Goal: Transaction & Acquisition: Purchase product/service

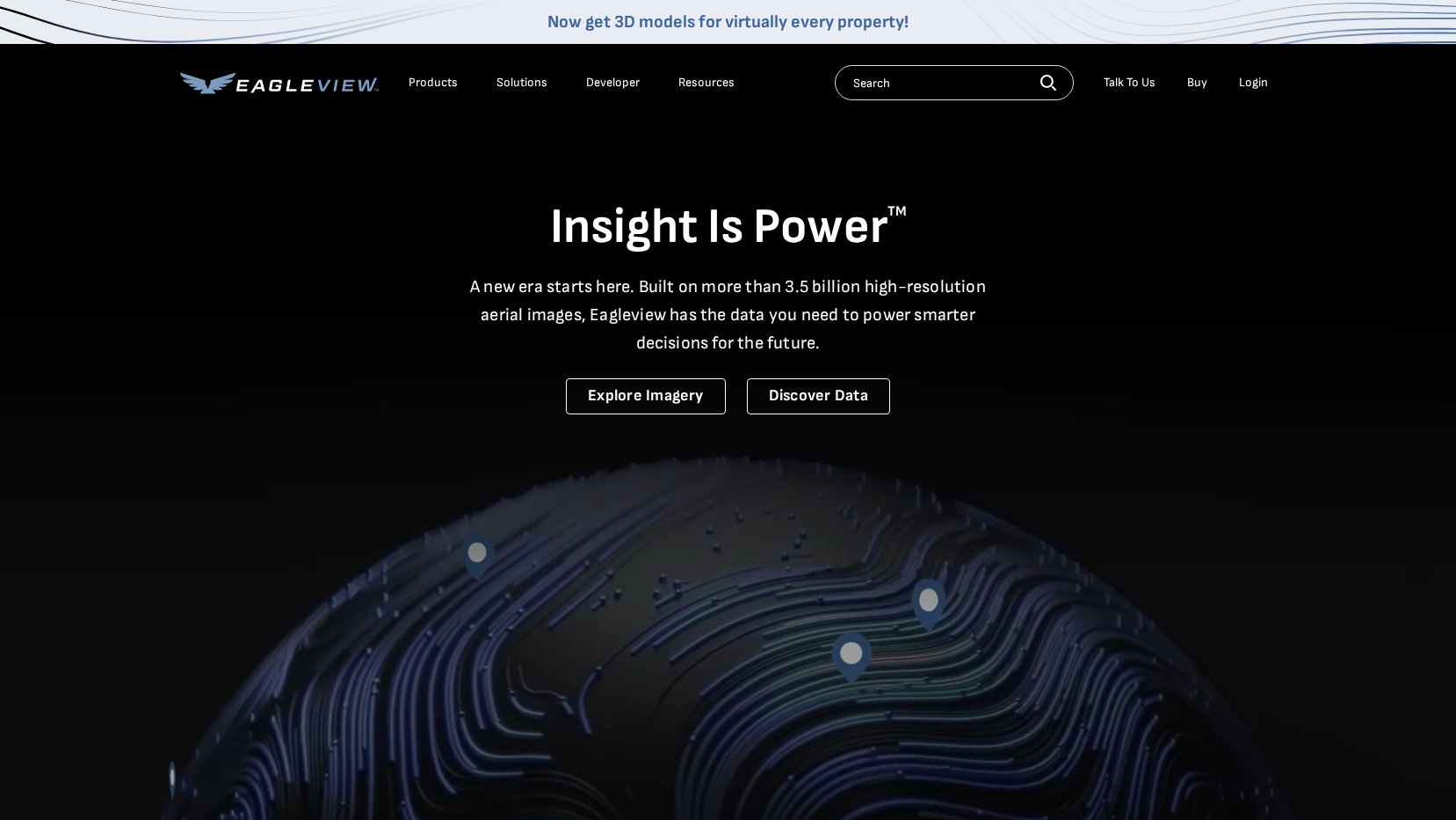
click at [1265, 73] on li "Login" at bounding box center [1254, 82] width 47 height 27
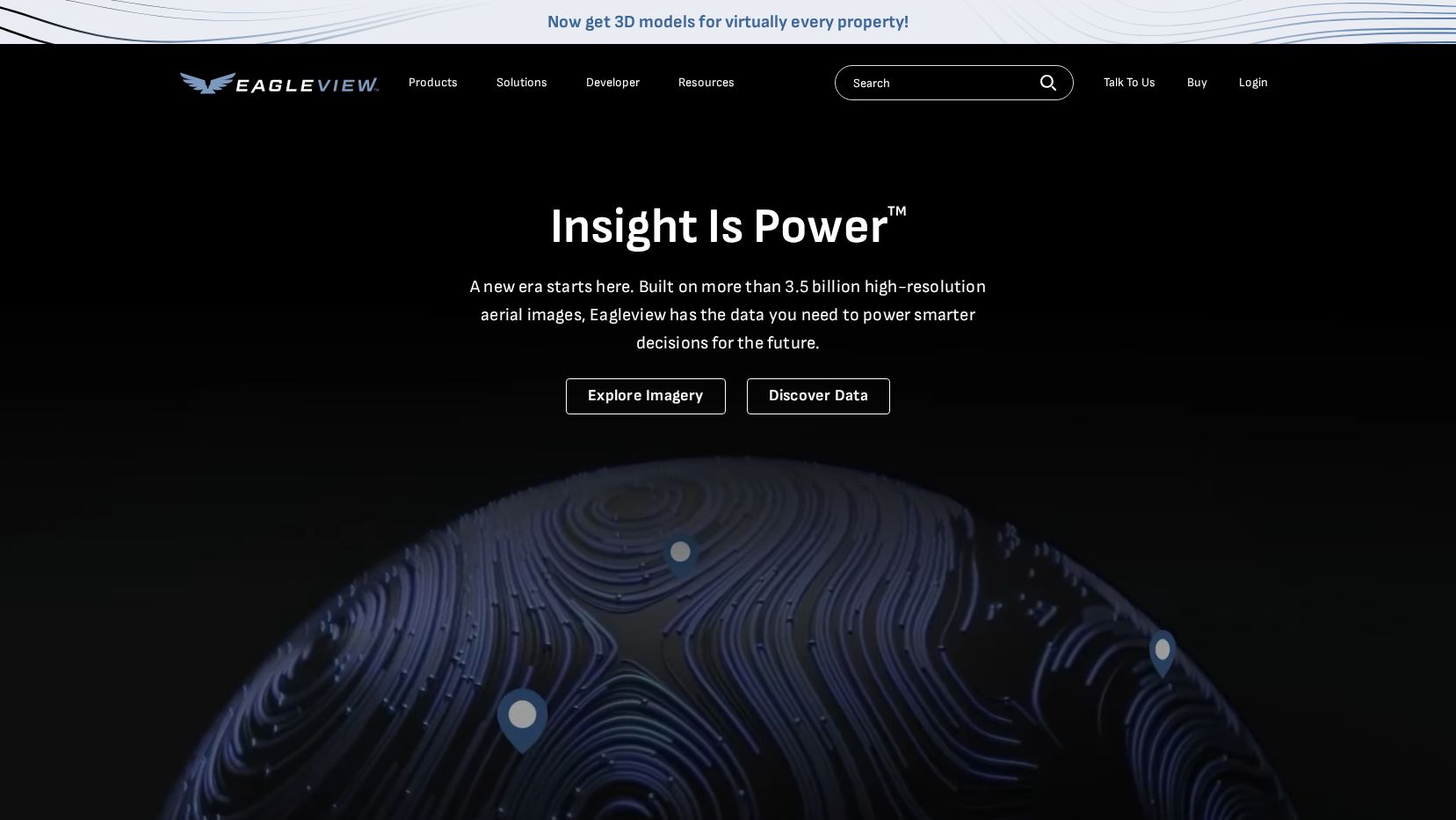
click at [1260, 80] on div "Login" at bounding box center [1254, 82] width 29 height 16
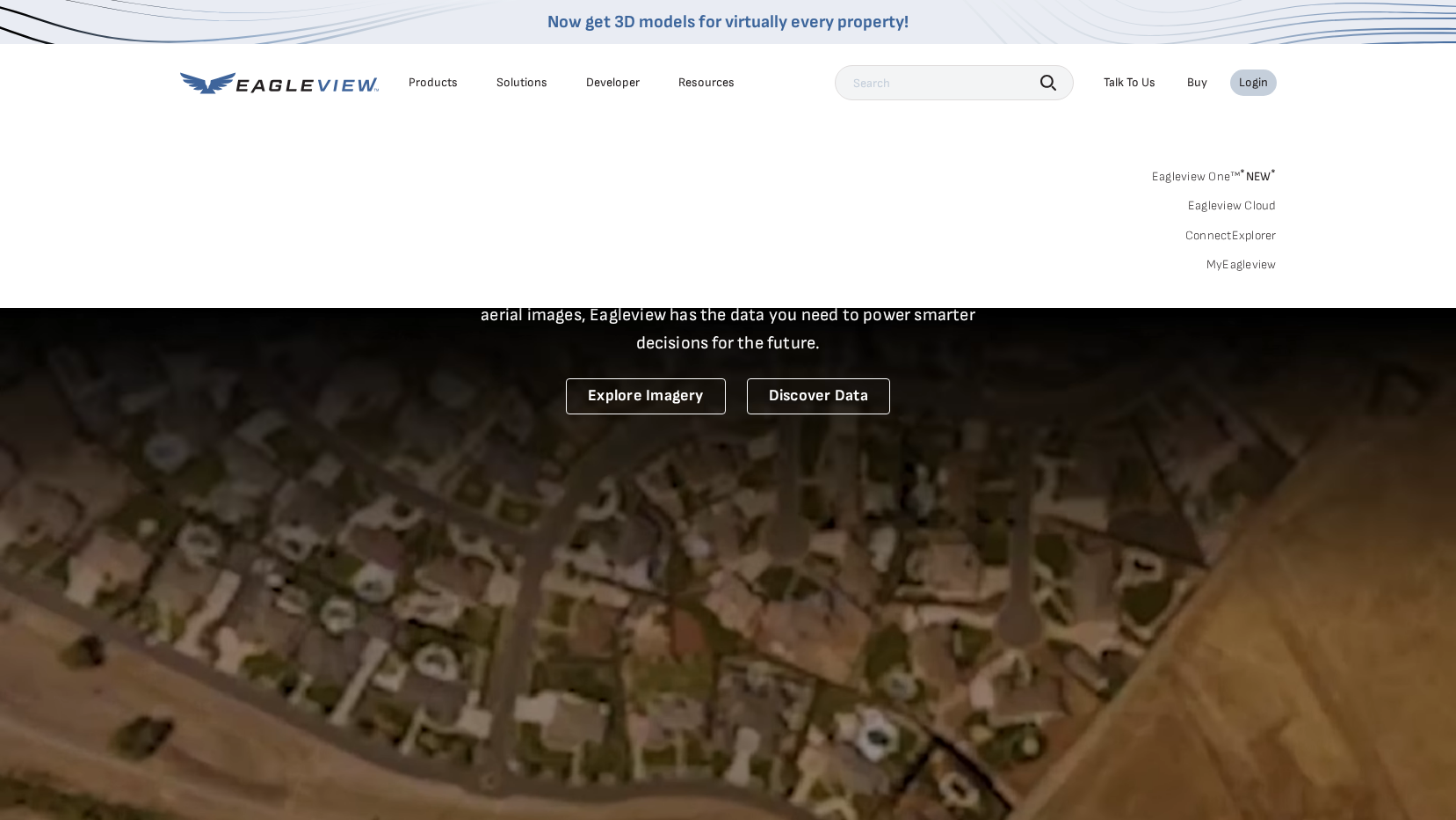
click at [1226, 266] on link "MyEagleview" at bounding box center [1241, 265] width 70 height 16
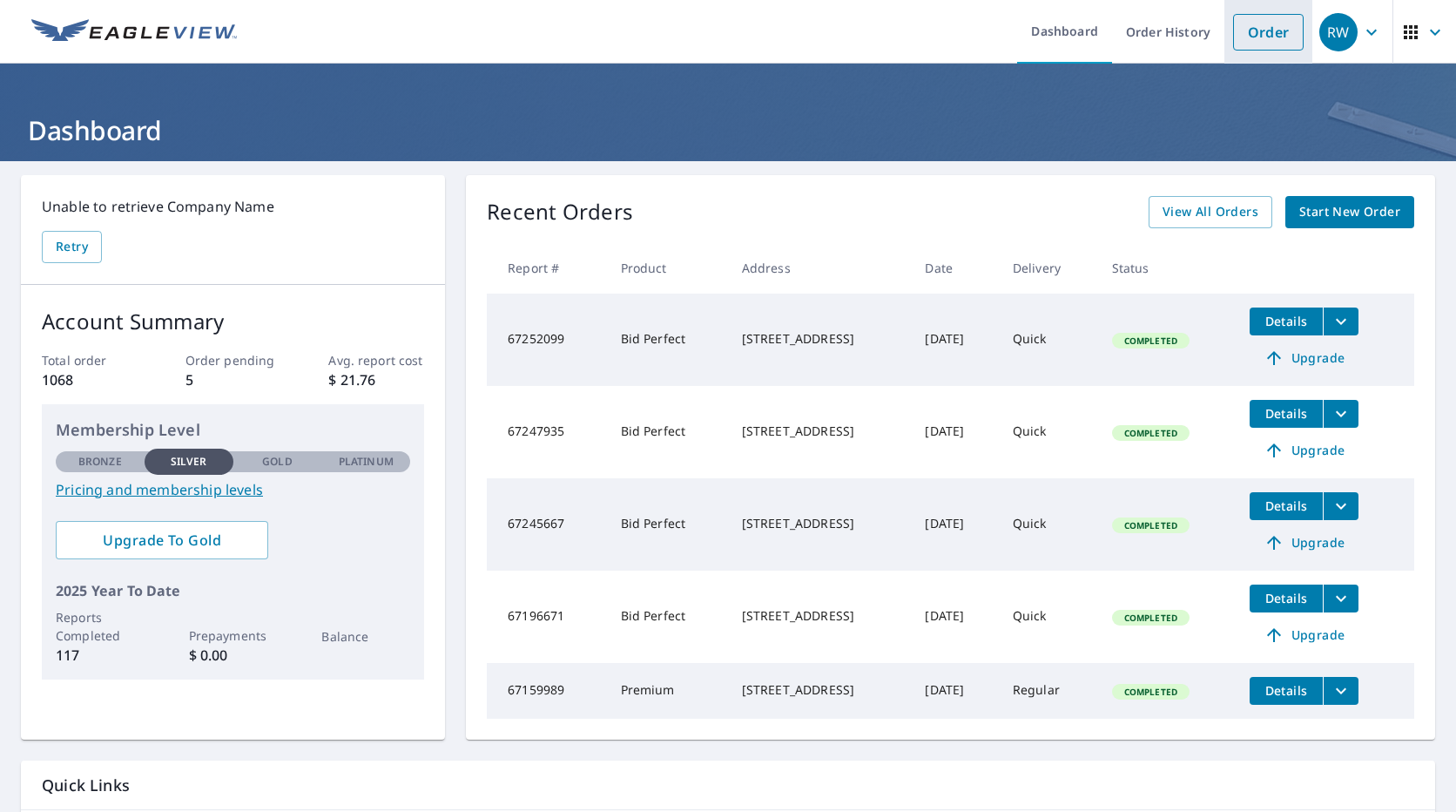
click at [1240, 35] on link "Order" at bounding box center [1268, 32] width 70 height 37
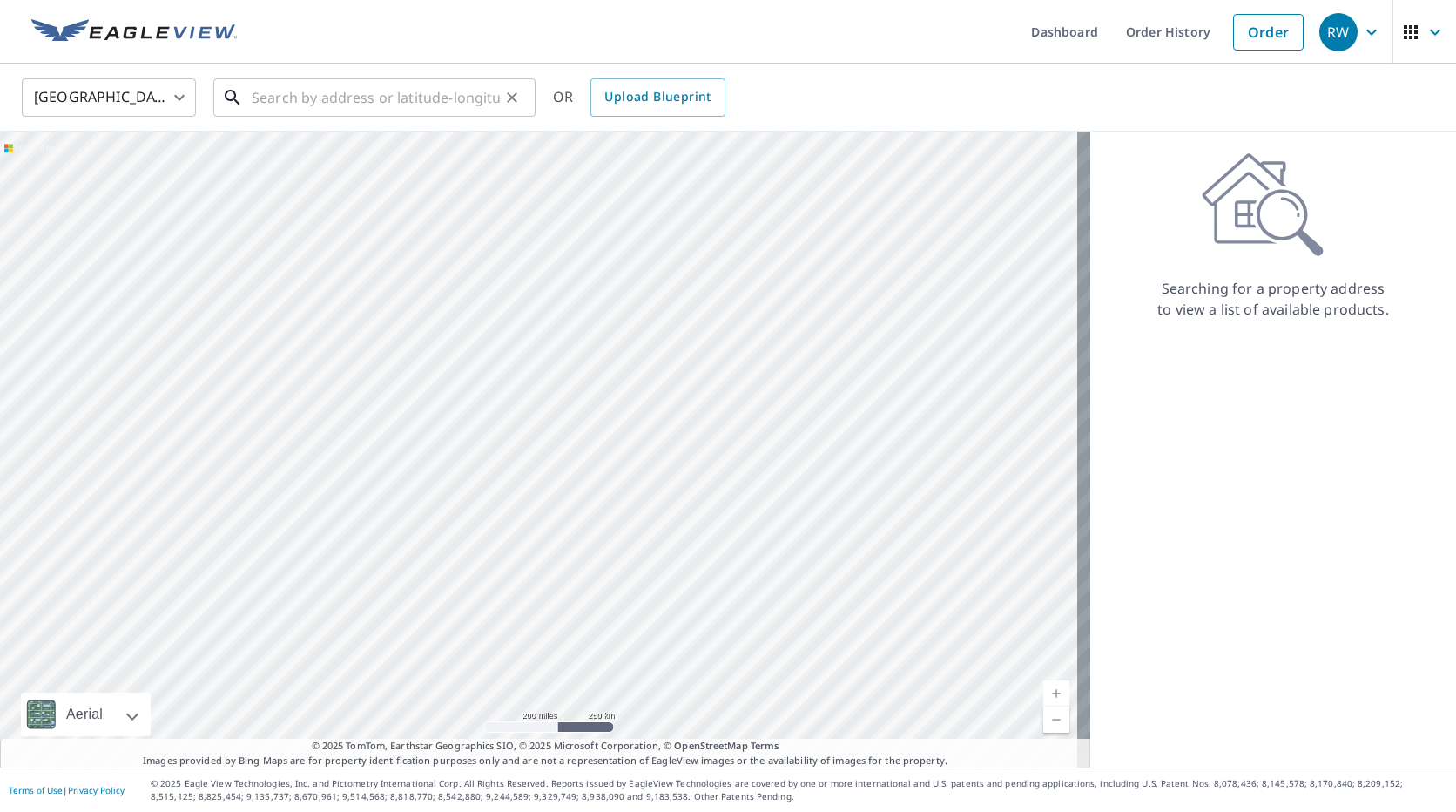
click at [299, 107] on input "text" at bounding box center [375, 97] width 248 height 48
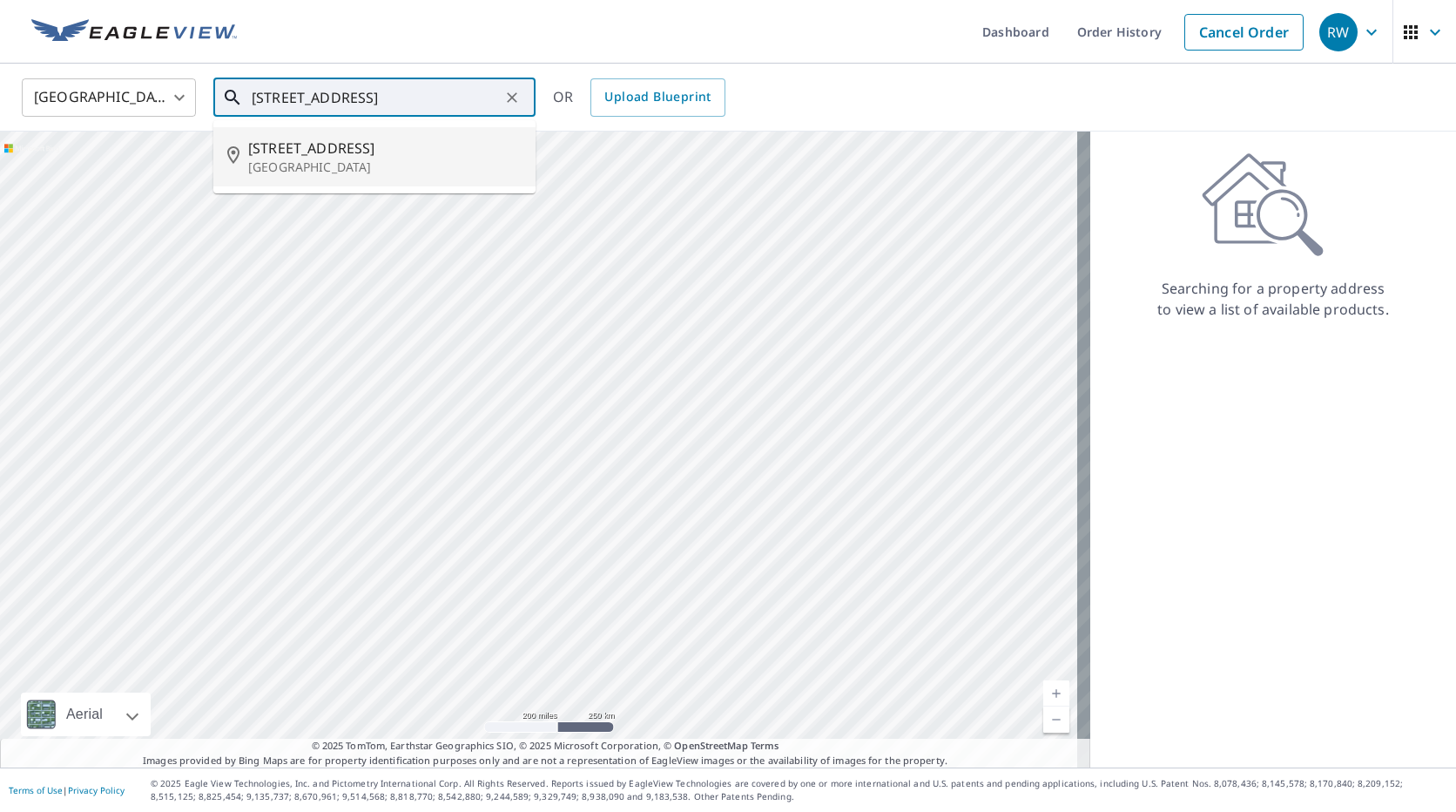
click at [275, 145] on span "2410 Nw 30th Rd" at bounding box center [385, 148] width 274 height 21
type input "2410 Nw 30th Rd Boca Raton, FL 33431"
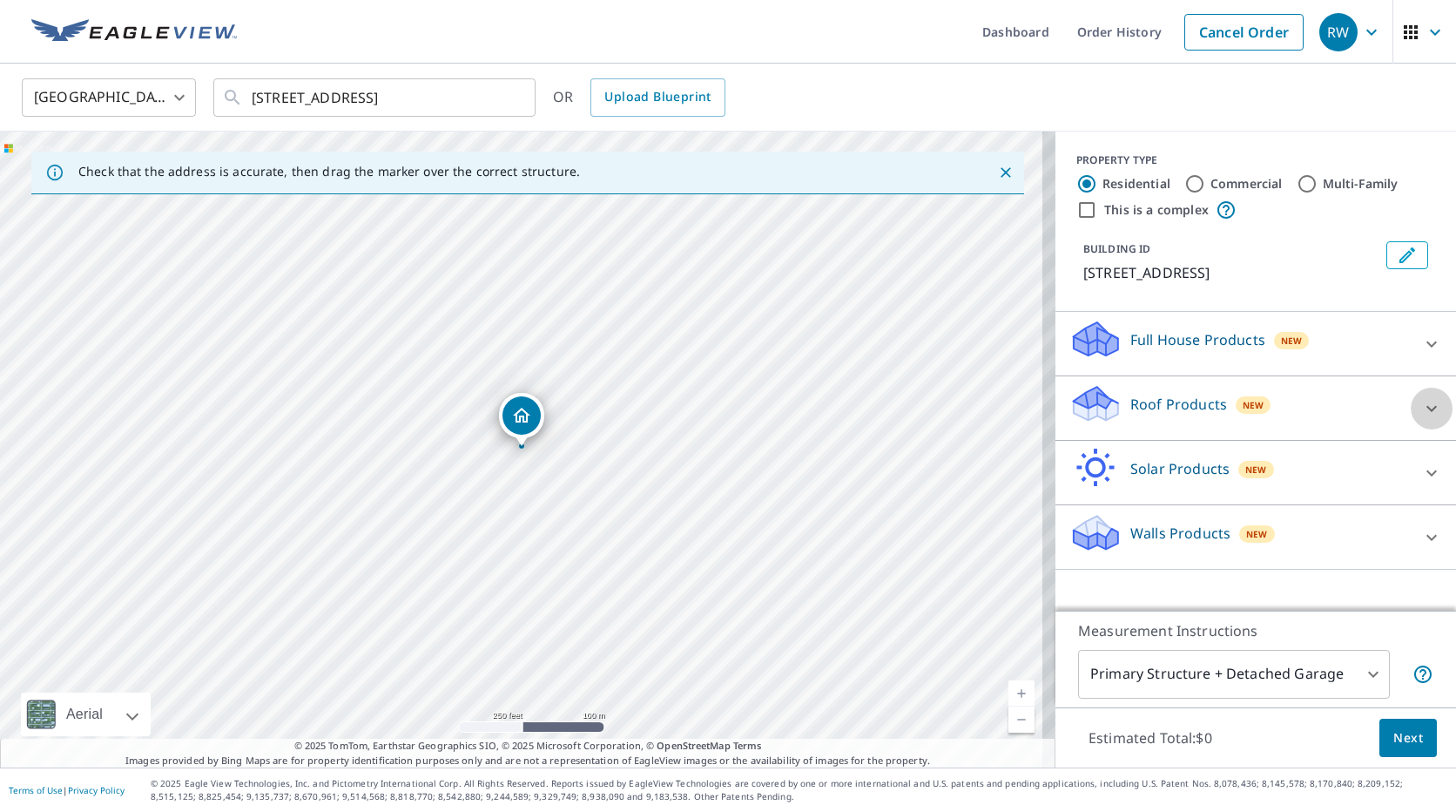
click at [1427, 406] on icon at bounding box center [1431, 407] width 10 height 6
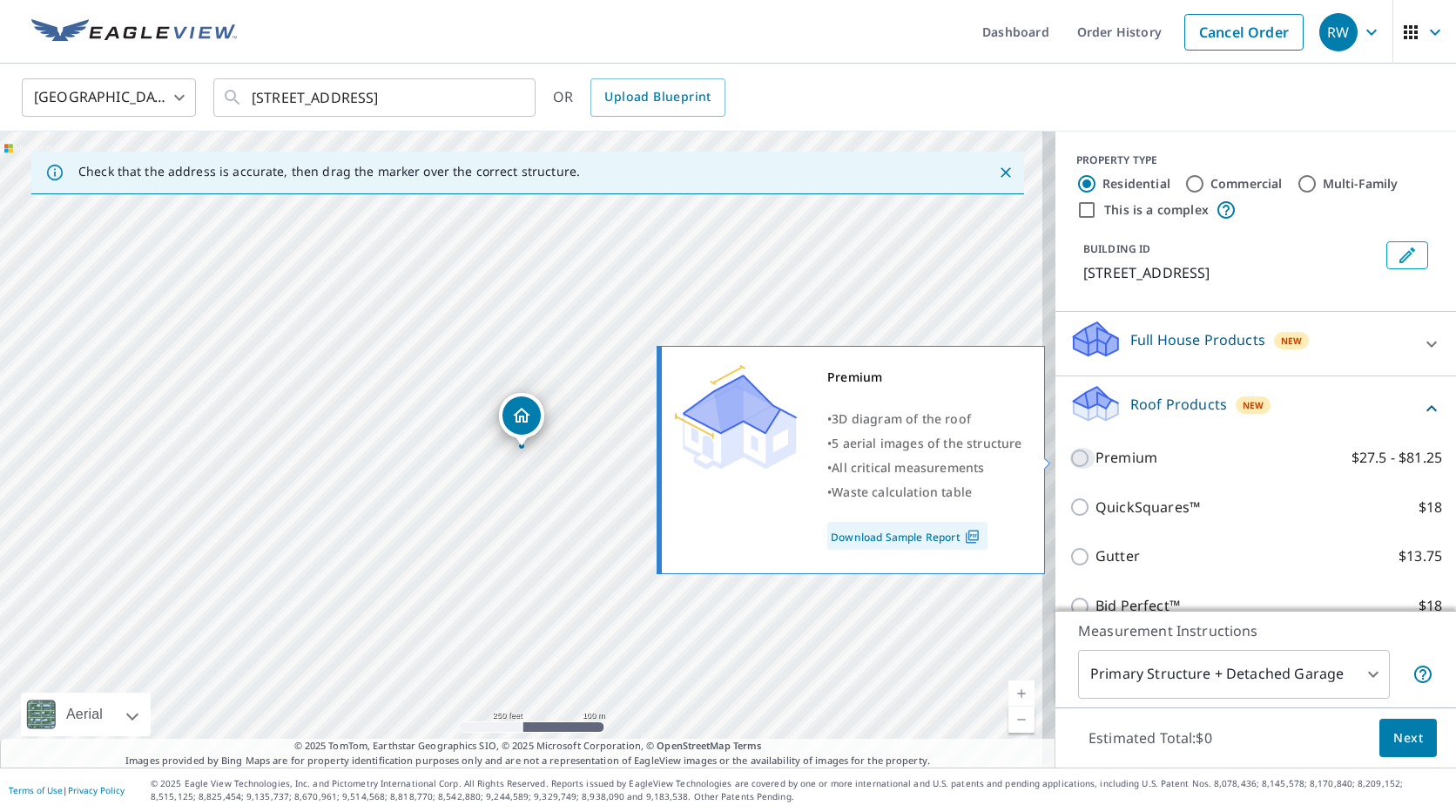
click at [1069, 462] on input "Premium $27.5 - $81.25" at bounding box center [1083, 458] width 27 height 21
checkbox input "true"
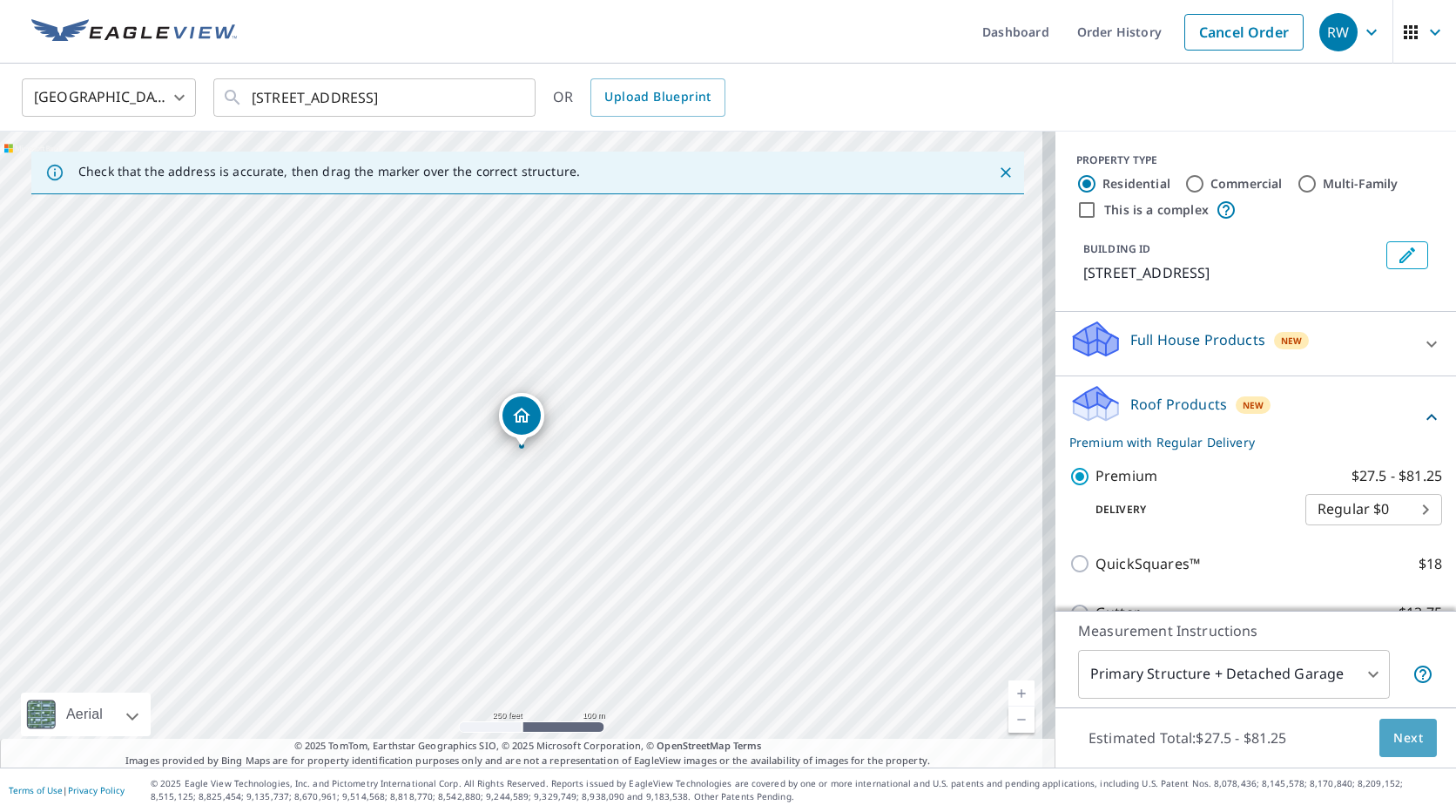
click at [1393, 738] on span "Next" at bounding box center [1408, 738] width 29 height 22
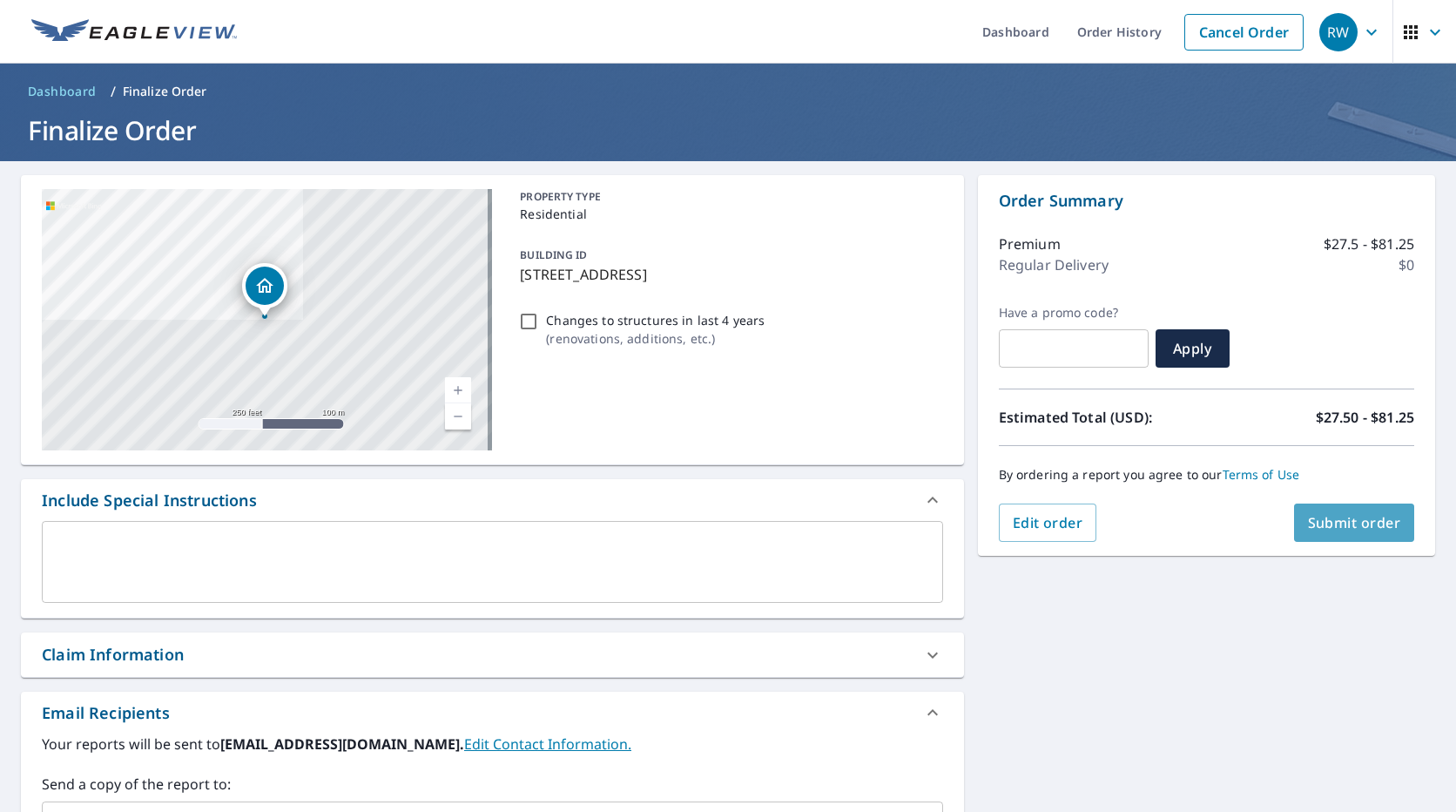
click at [1338, 521] on span "Submit order" at bounding box center [1354, 522] width 93 height 19
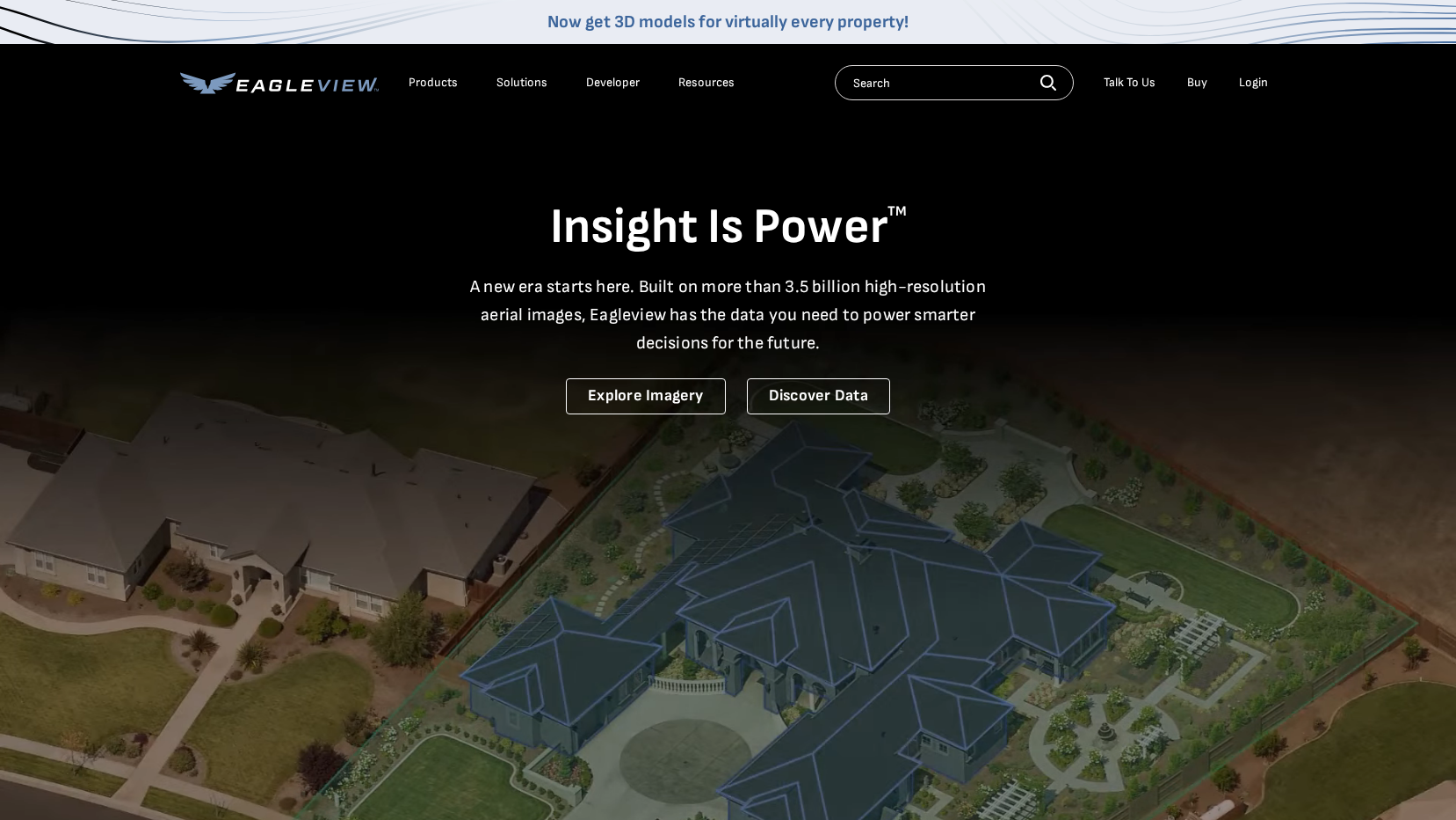
click at [1251, 80] on div "Login" at bounding box center [1254, 82] width 29 height 16
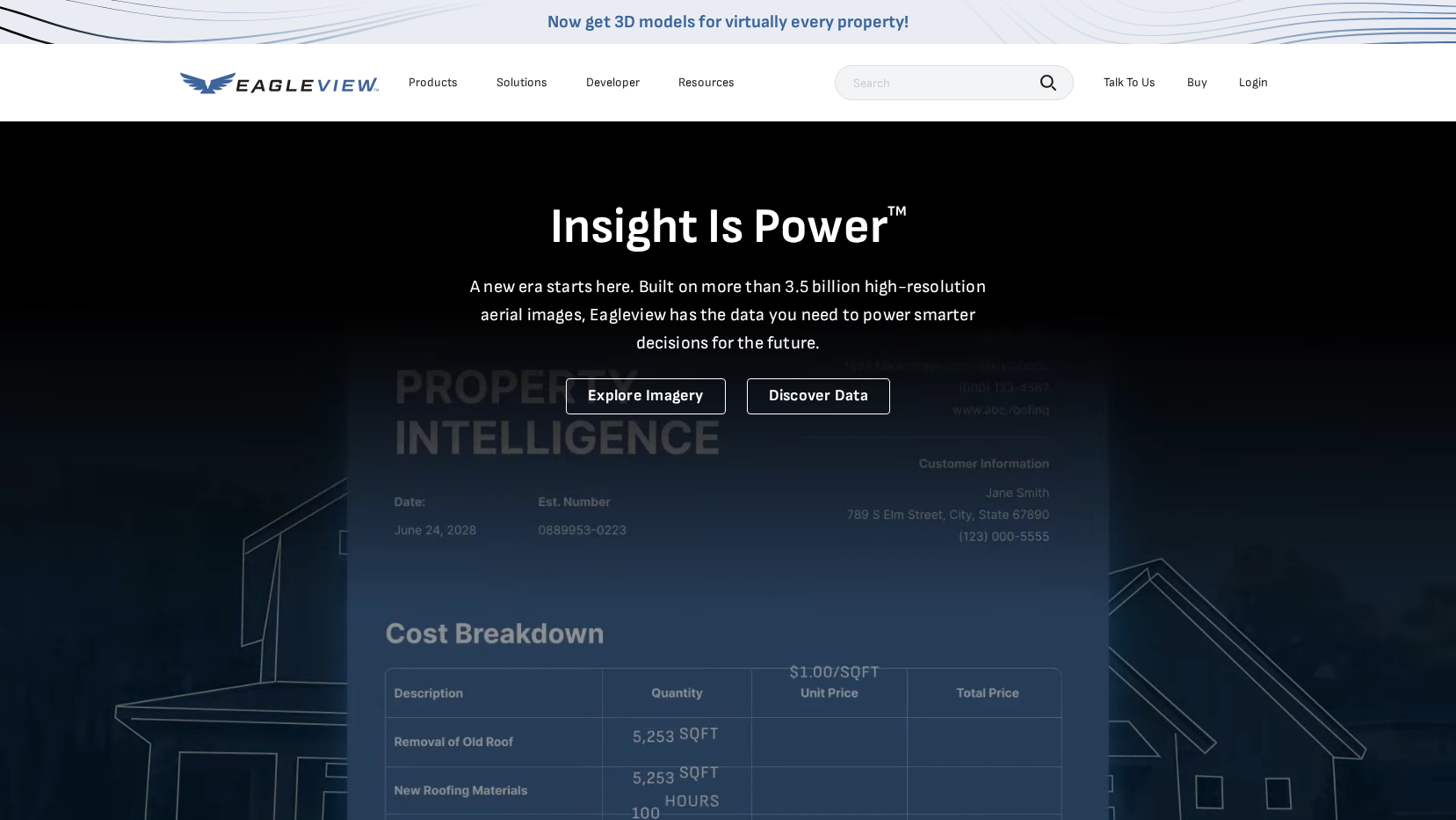
click at [1251, 81] on div "Login" at bounding box center [1254, 82] width 29 height 16
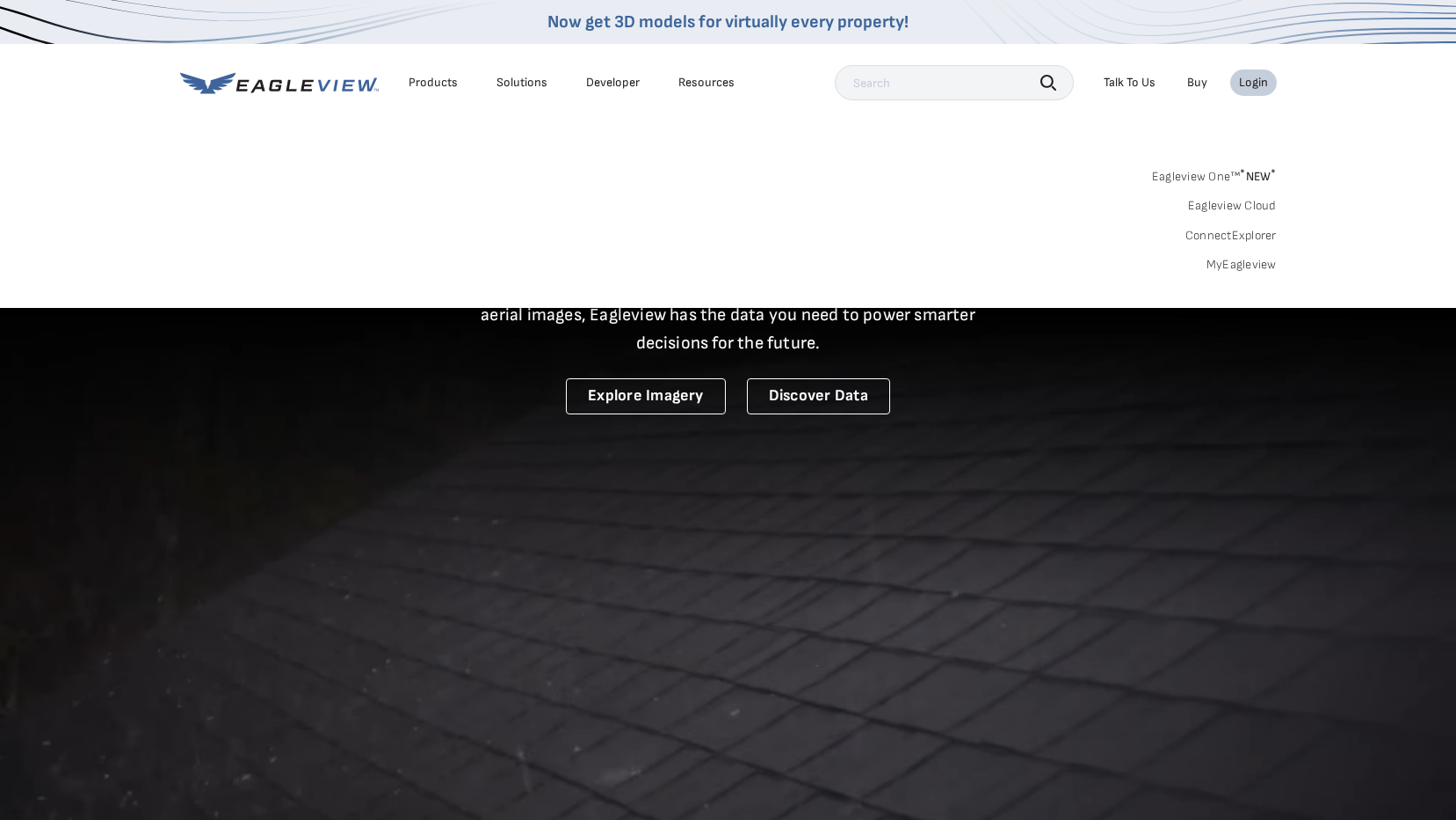
click at [1257, 263] on link "MyEagleview" at bounding box center [1241, 265] width 70 height 16
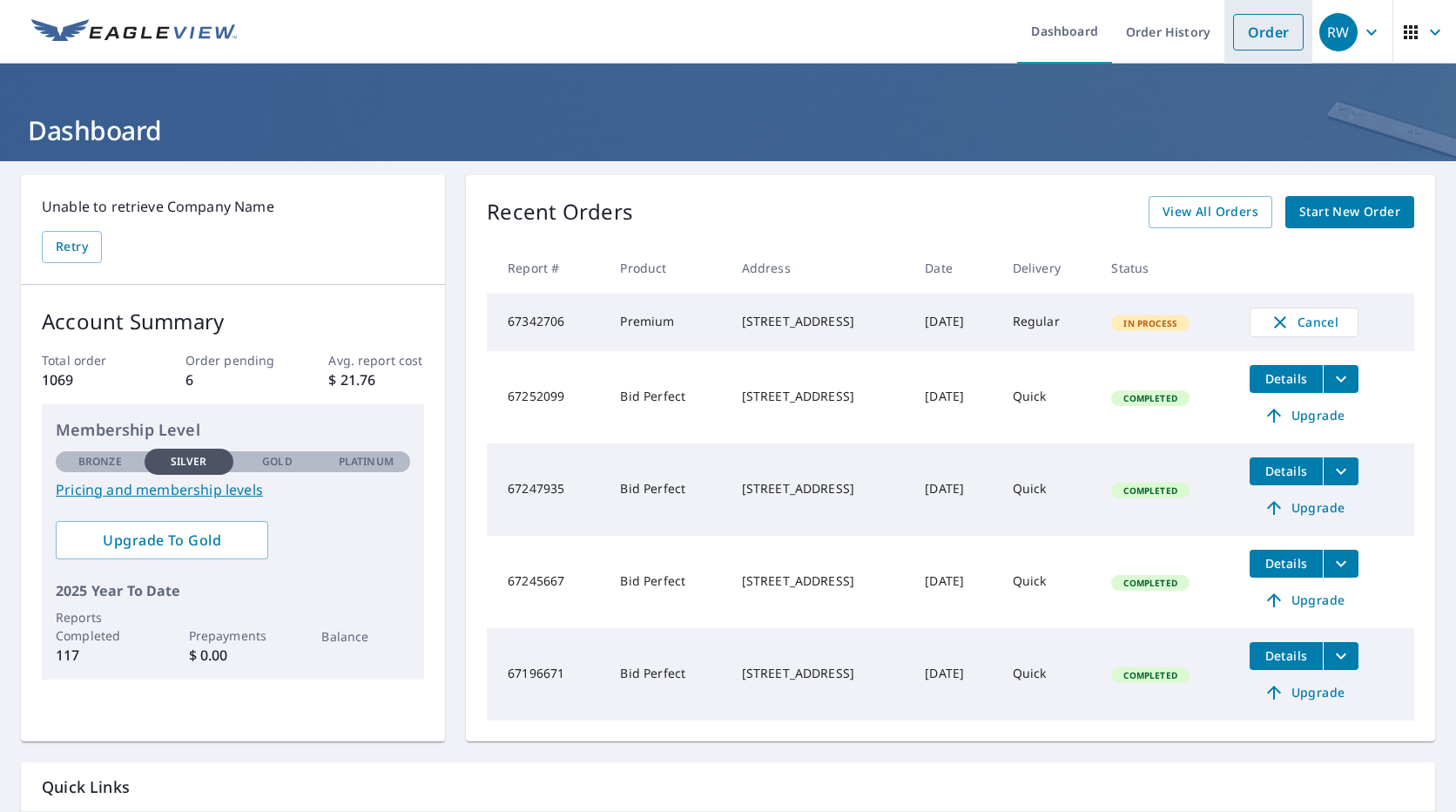
click at [1247, 28] on link "Order" at bounding box center [1268, 32] width 70 height 37
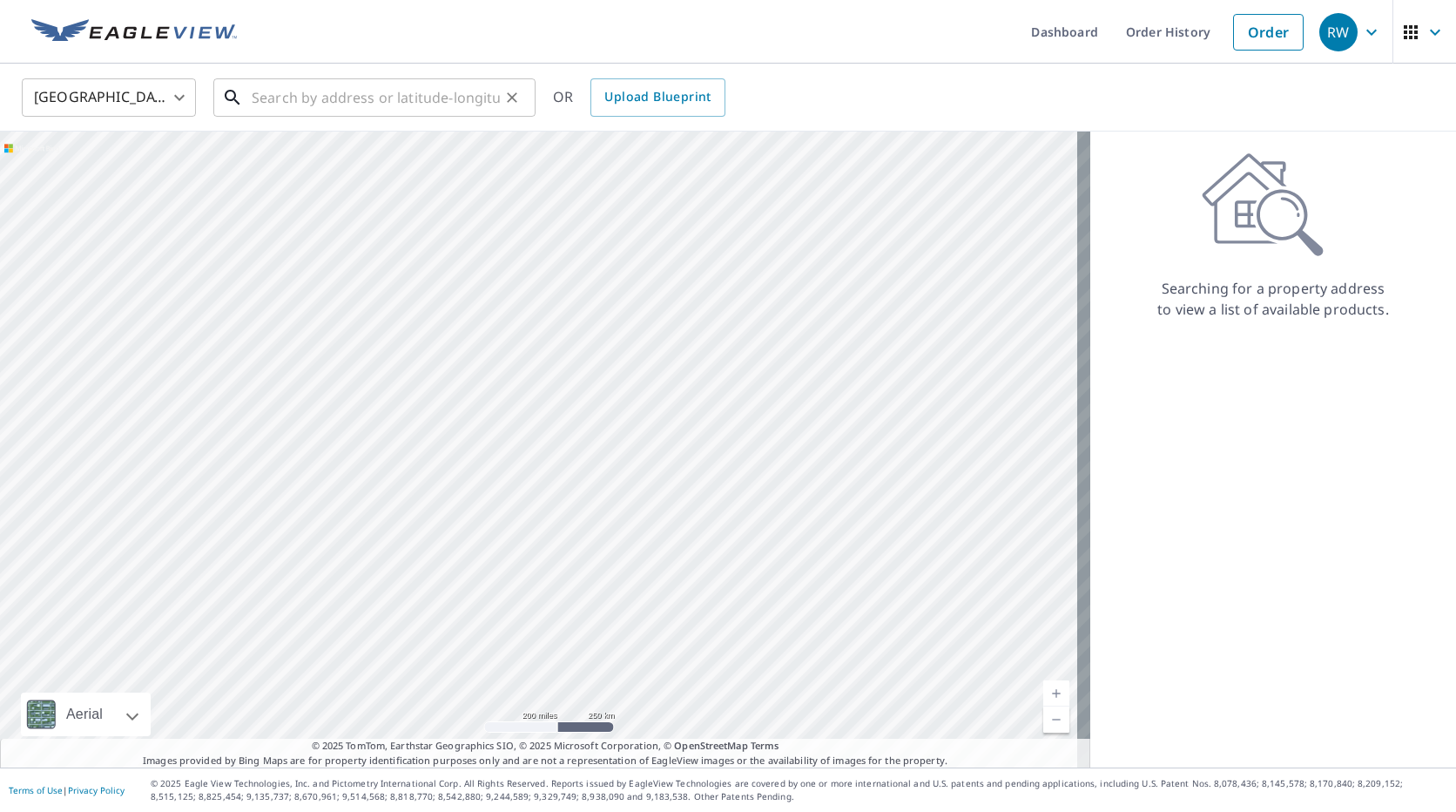
click at [275, 101] on input "text" at bounding box center [375, 97] width 248 height 48
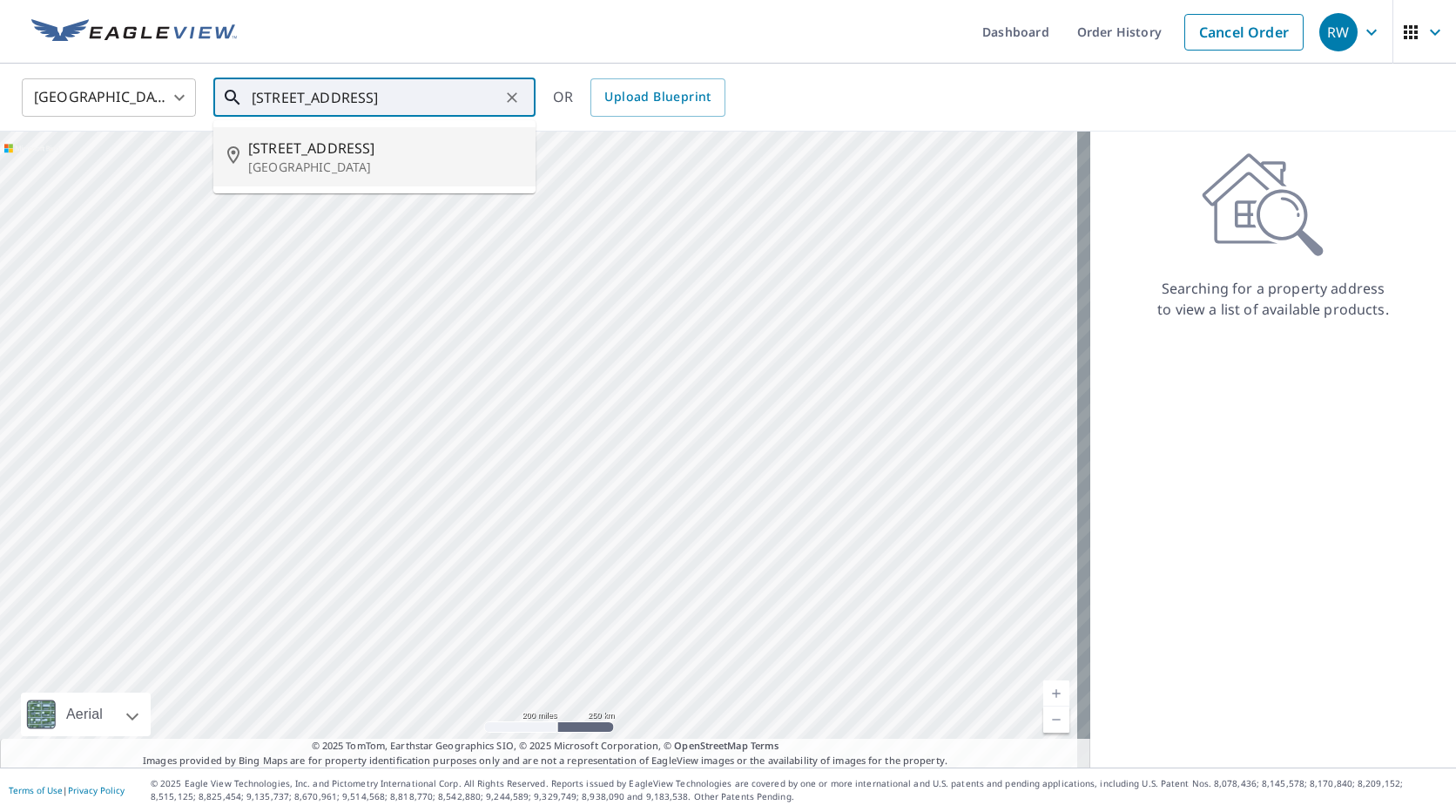
click at [299, 148] on span "[STREET_ADDRESS]" at bounding box center [385, 148] width 274 height 21
type input "[STREET_ADDRESS]"
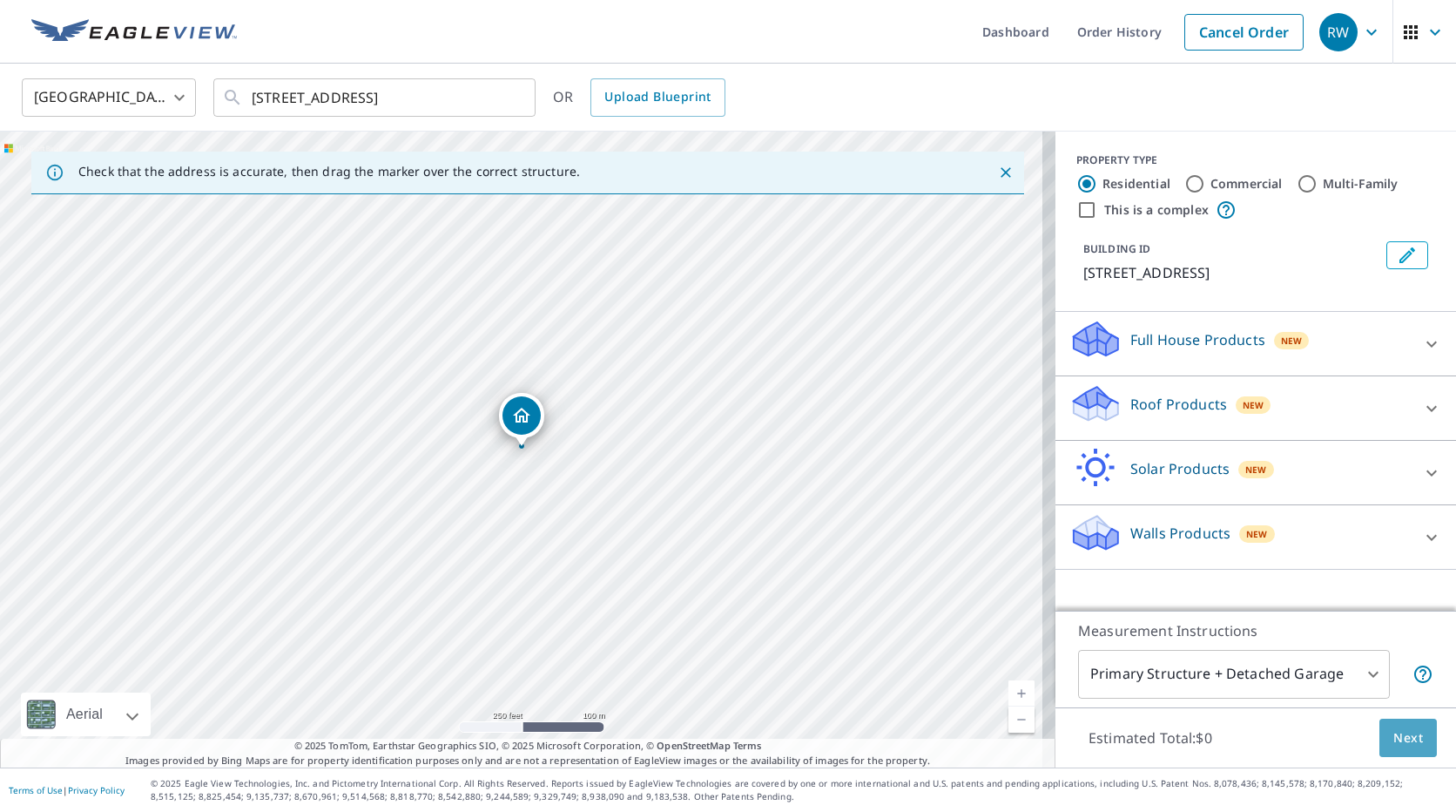
click at [1393, 736] on span "Next" at bounding box center [1408, 738] width 29 height 22
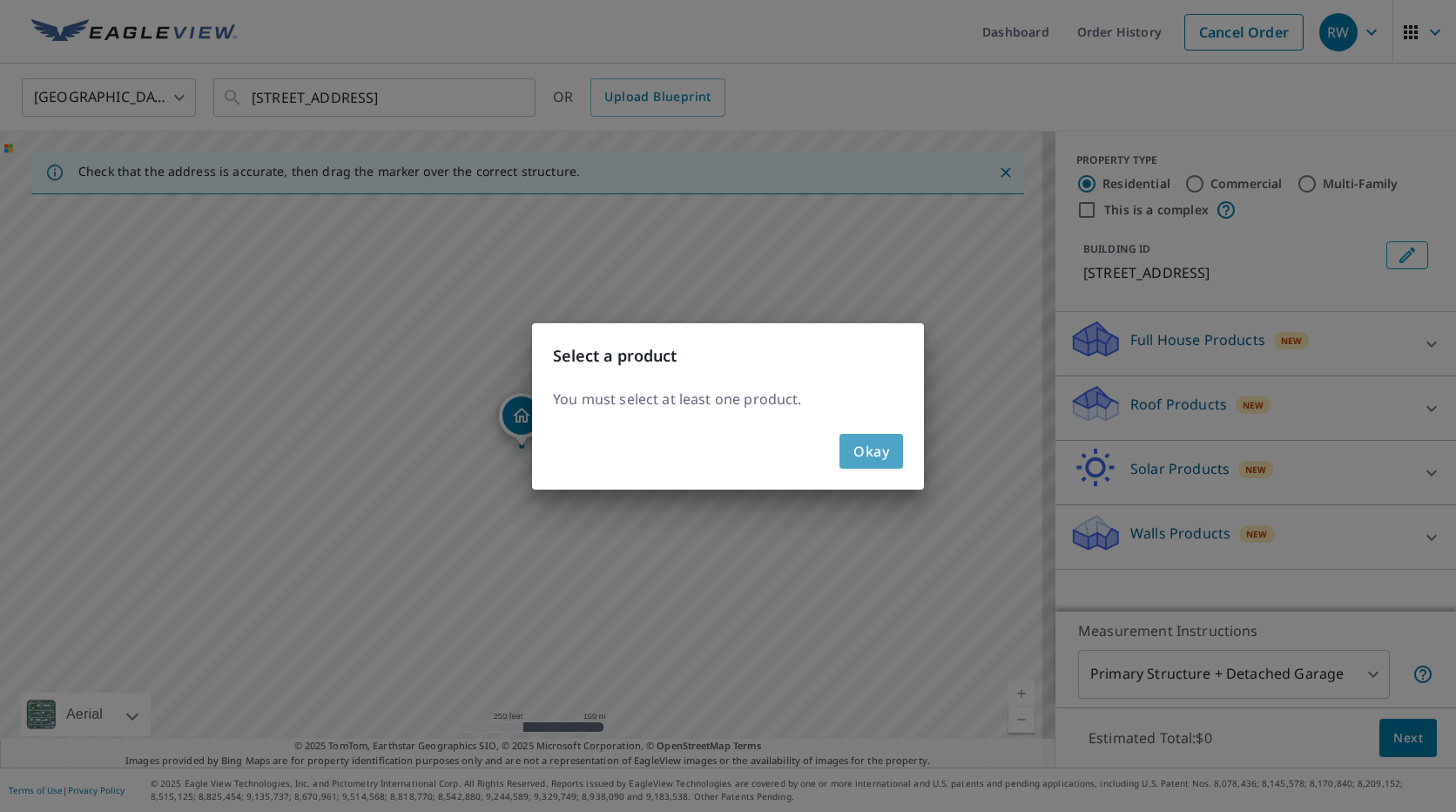
click at [843, 448] on button "Okay" at bounding box center [871, 451] width 64 height 35
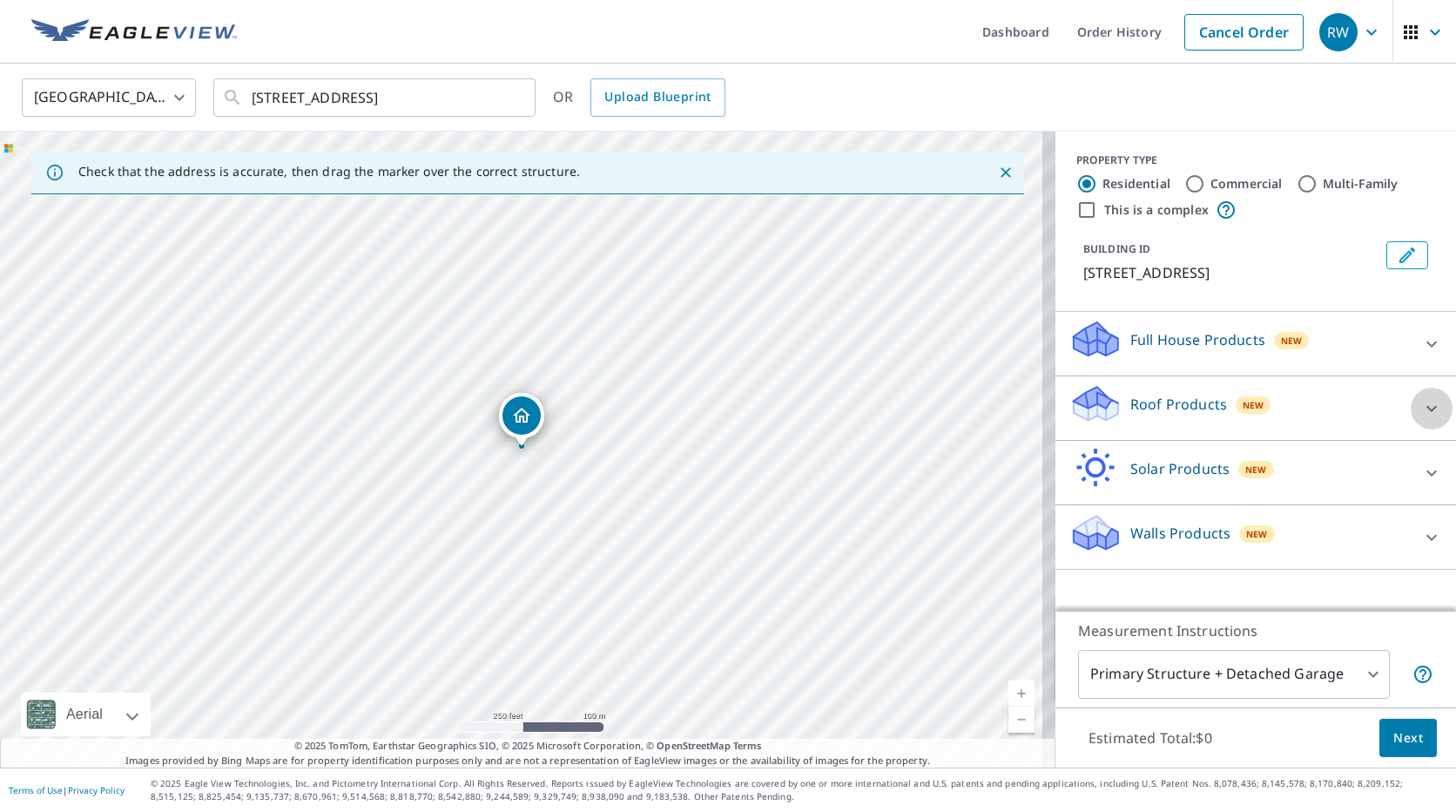
click at [1424, 406] on icon at bounding box center [1431, 408] width 21 height 21
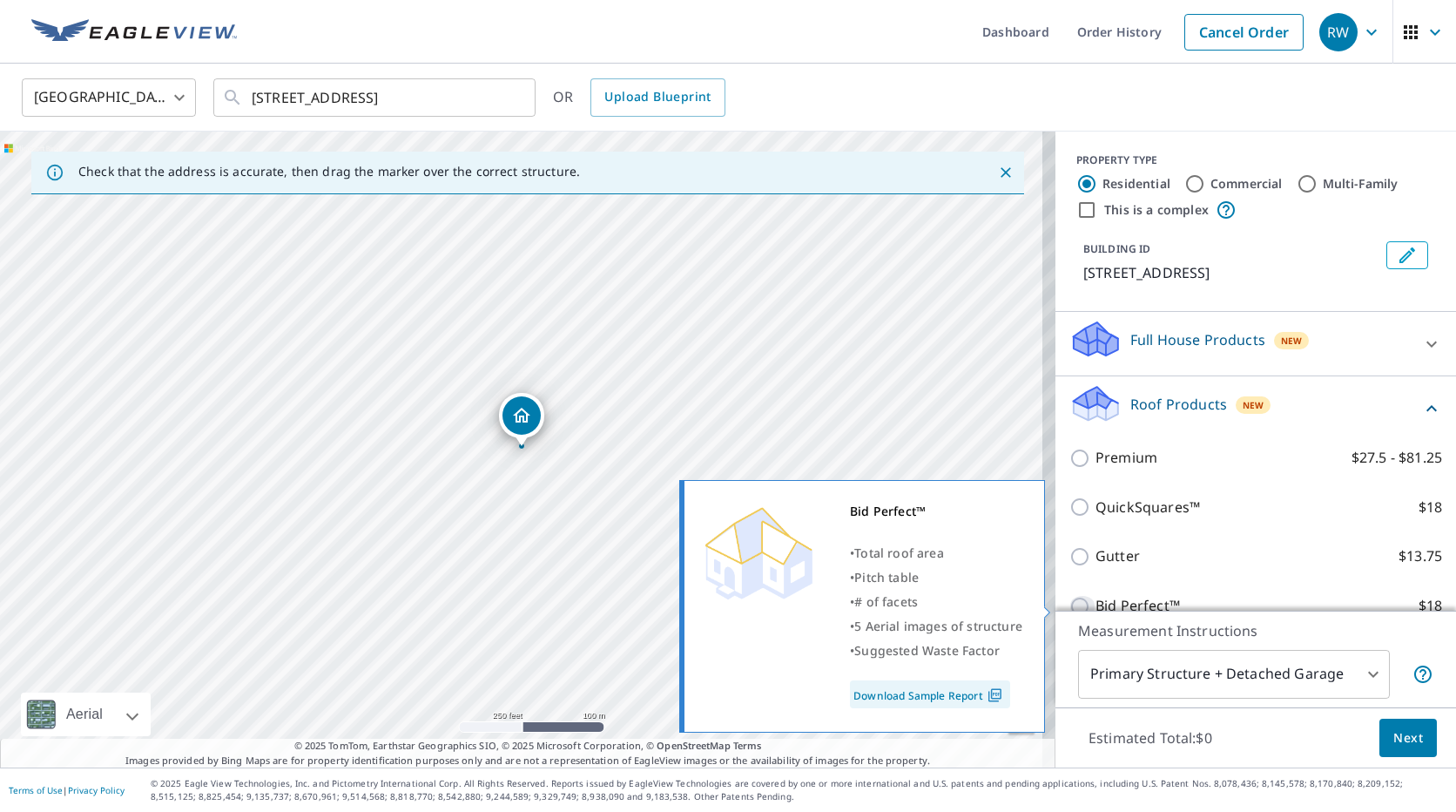
click at [1070, 603] on input "Bid Perfect™ $18" at bounding box center [1083, 606] width 27 height 21
checkbox input "true"
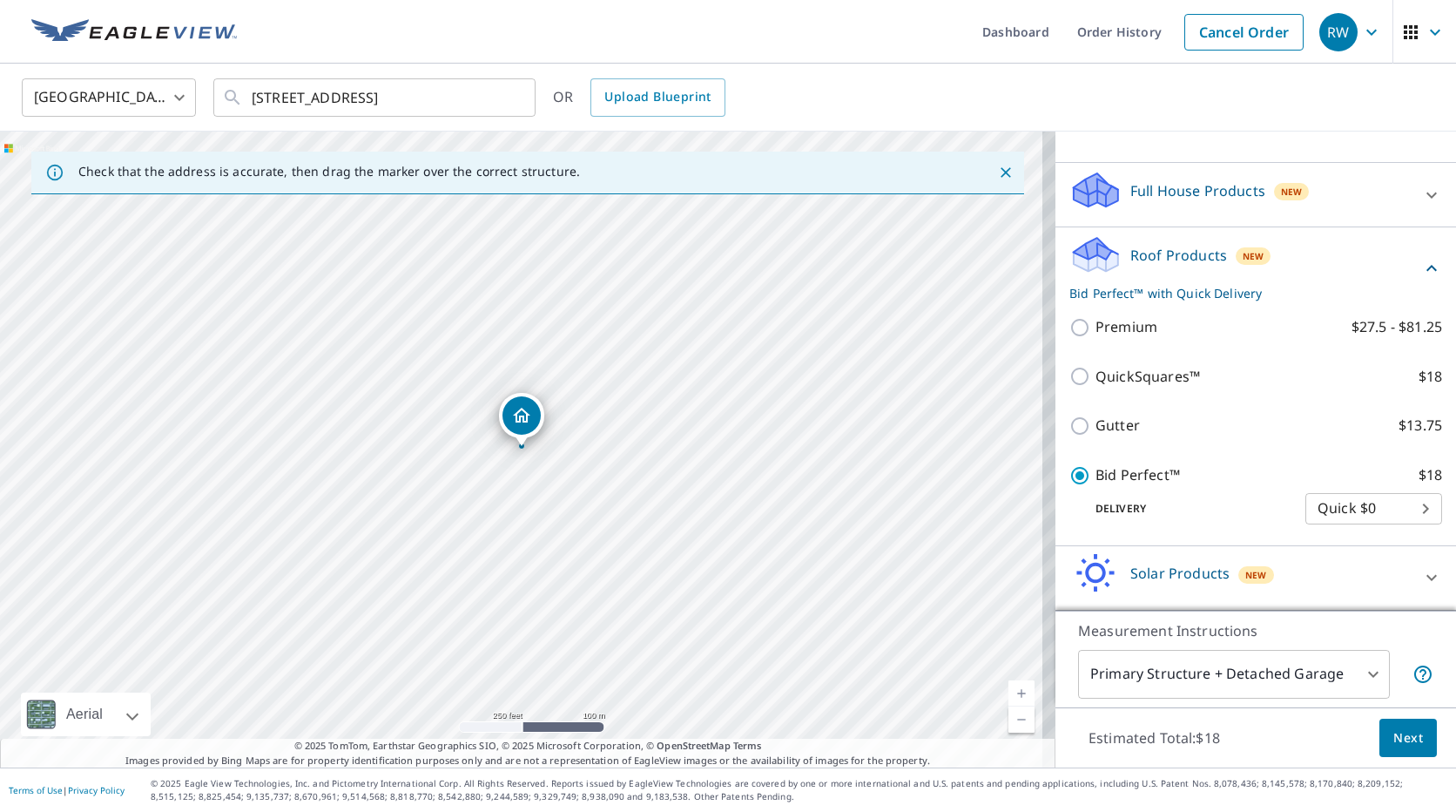
scroll to position [179, 0]
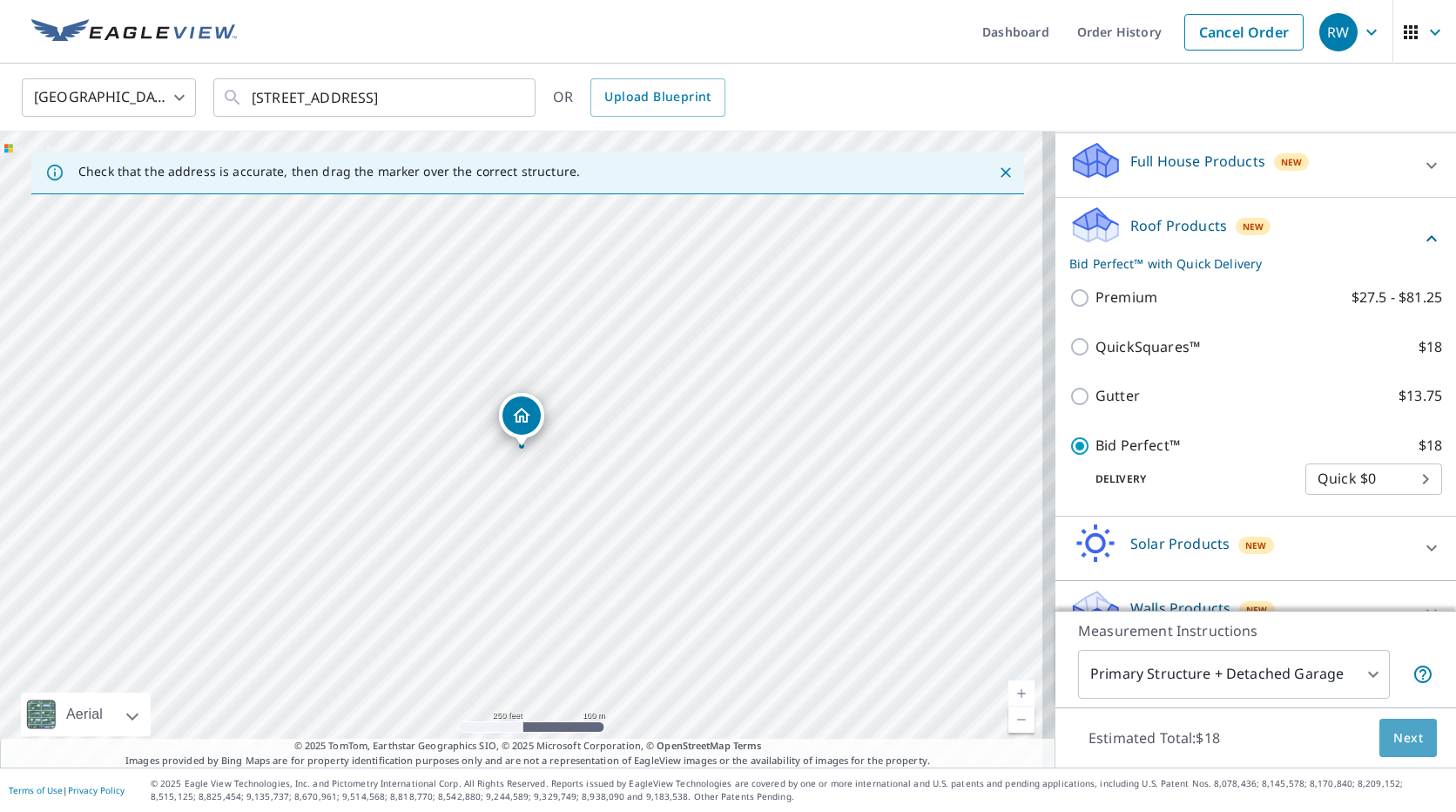
click at [1398, 735] on span "Next" at bounding box center [1408, 738] width 29 height 22
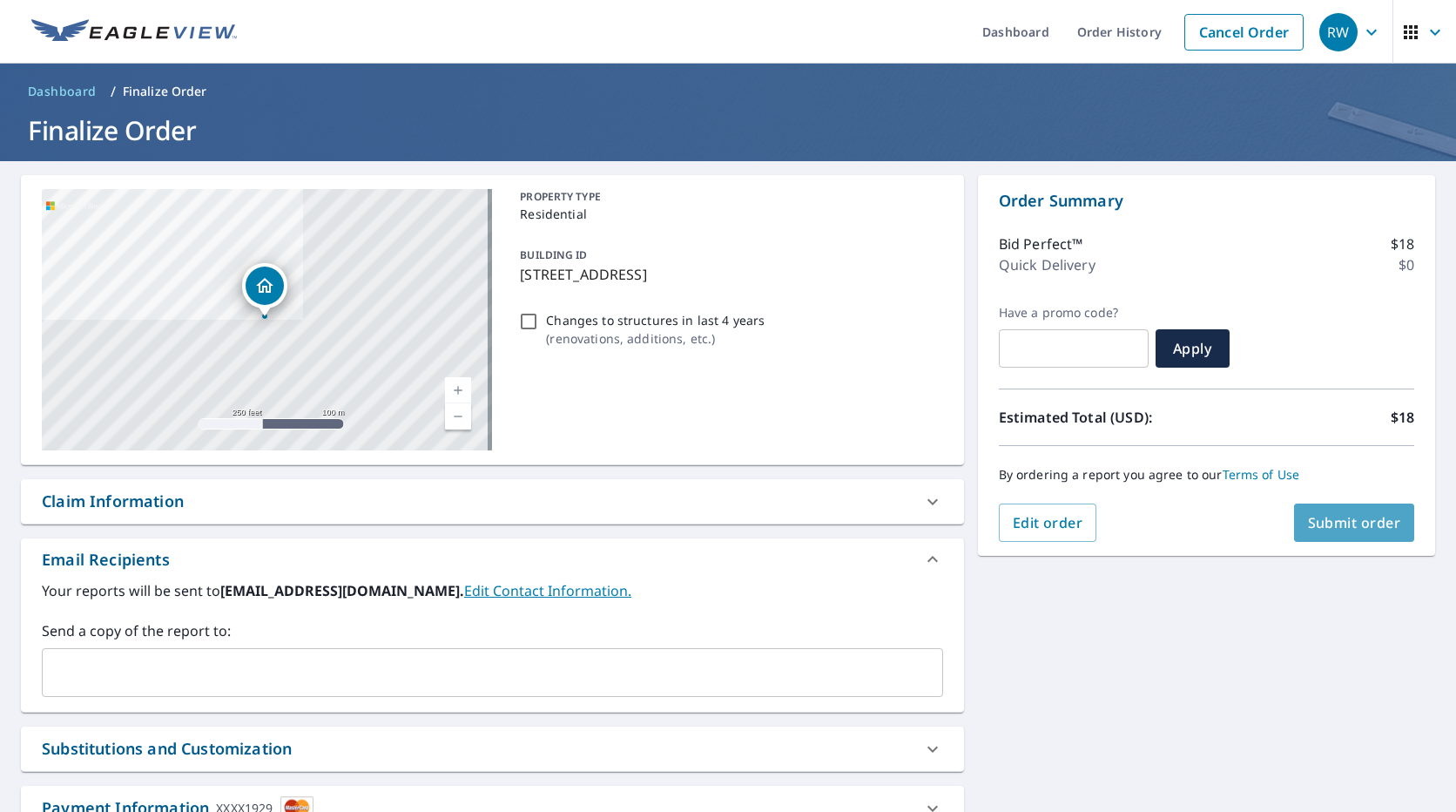
click at [1352, 521] on span "Submit order" at bounding box center [1354, 522] width 93 height 19
